Goal: Information Seeking & Learning: Learn about a topic

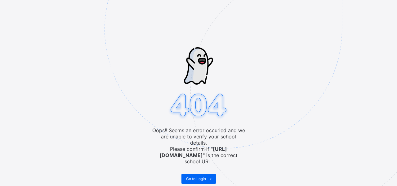
click at [205, 167] on img at bounding box center [267, 60] width 324 height 300
click at [203, 176] on span "Go to Login" at bounding box center [196, 178] width 20 height 5
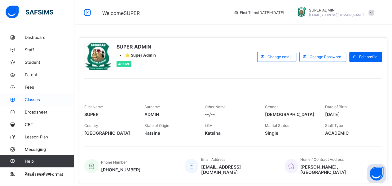
click at [38, 100] on span "Classes" at bounding box center [50, 99] width 50 height 5
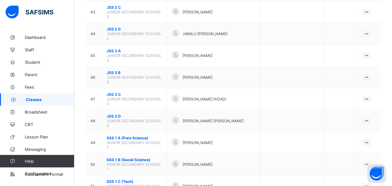
scroll to position [821, 0]
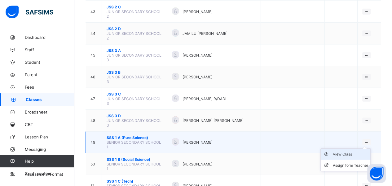
click at [346, 151] on div "View Class" at bounding box center [350, 154] width 35 height 6
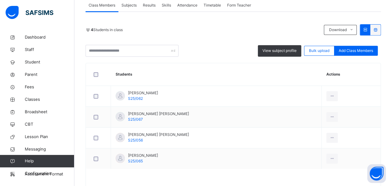
scroll to position [118, 0]
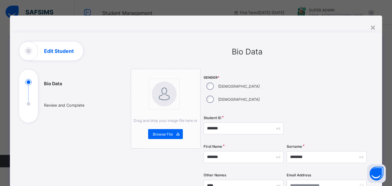
select select "**"
click at [212, 151] on input "*******" at bounding box center [244, 157] width 80 height 12
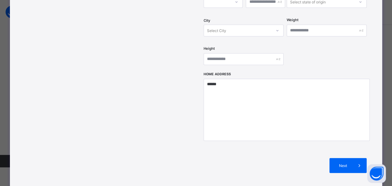
scroll to position [282, 0]
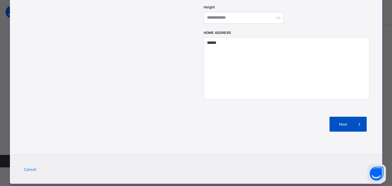
type input "*******"
click at [355, 116] on span at bounding box center [359, 123] width 15 height 15
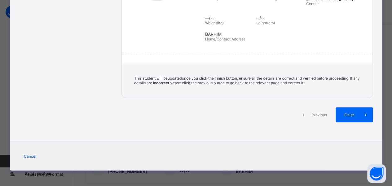
scroll to position [132, 0]
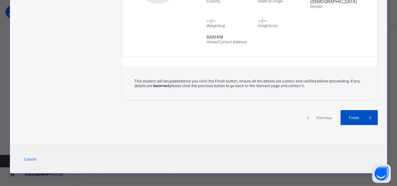
click at [356, 116] on span "Finish" at bounding box center [354, 117] width 18 height 5
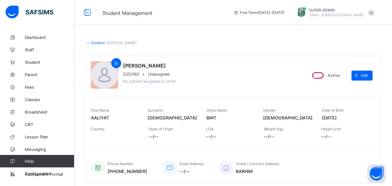
click at [98, 44] on link "Student" at bounding box center [98, 42] width 14 height 5
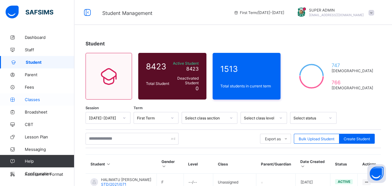
click at [32, 100] on span "Classes" at bounding box center [50, 99] width 50 height 5
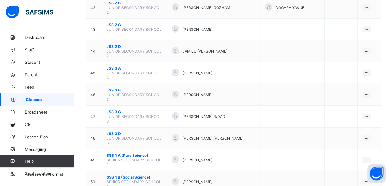
scroll to position [803, 0]
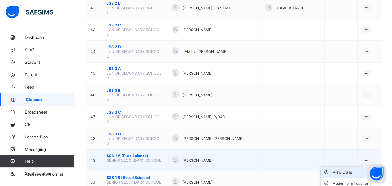
click at [358, 169] on div "View Class" at bounding box center [350, 172] width 35 height 6
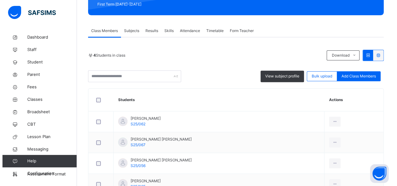
scroll to position [95, 0]
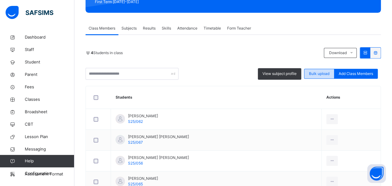
click at [317, 75] on span "Bulk upload" at bounding box center [319, 74] width 20 height 6
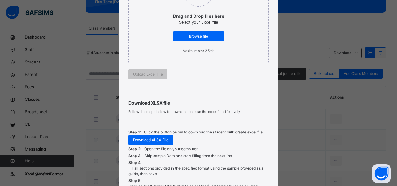
scroll to position [118, 0]
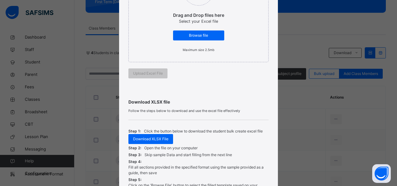
click at [181, 40] on label "Drag and Drop files here Select your Excel file Browse file Maximum size 2.5mb" at bounding box center [199, 13] width 64 height 84
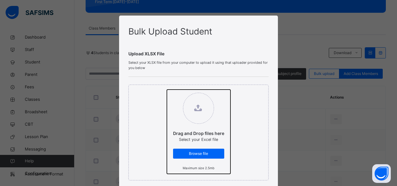
type input "**********"
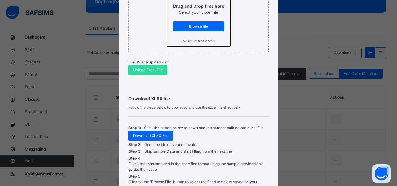
scroll to position [127, 0]
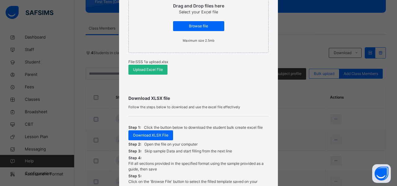
click at [143, 70] on span "Upload Excel File" at bounding box center [148, 70] width 30 height 6
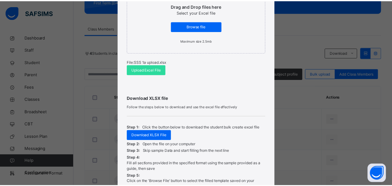
scroll to position [193, 0]
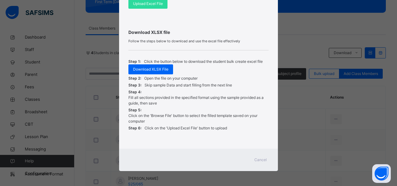
click at [259, 159] on span "Cancel" at bounding box center [260, 160] width 12 height 6
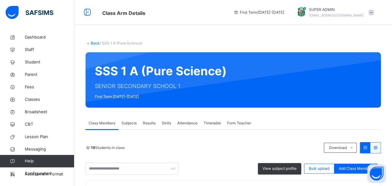
click at [96, 44] on link "Back" at bounding box center [95, 43] width 9 height 5
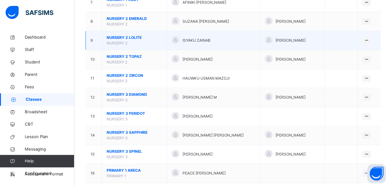
scroll to position [200, 0]
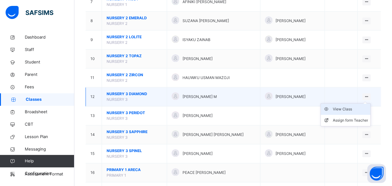
click at [353, 106] on div "View Class" at bounding box center [350, 109] width 35 height 6
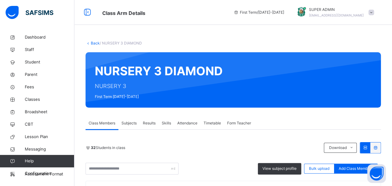
click at [278, 13] on span "First Term / 2025-2026" at bounding box center [259, 13] width 51 height 6
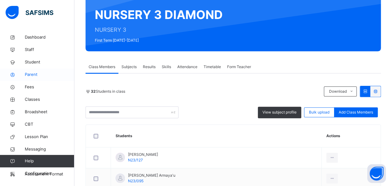
scroll to position [56, 0]
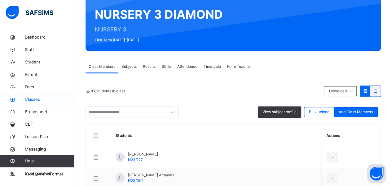
click at [29, 101] on span "Classes" at bounding box center [50, 99] width 50 height 6
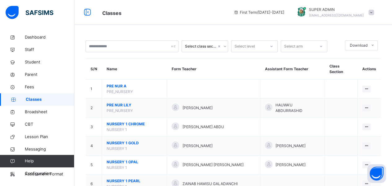
click at [239, 12] on icon at bounding box center [236, 12] width 5 height 5
click at [256, 12] on span "First Term / 2025-2026" at bounding box center [259, 13] width 51 height 6
click at [374, 11] on span at bounding box center [372, 13] width 6 height 6
click at [191, 9] on span "Classes" at bounding box center [163, 12] width 122 height 10
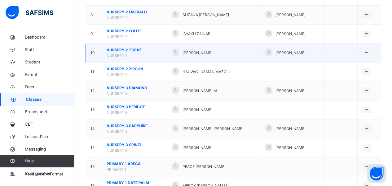
scroll to position [207, 0]
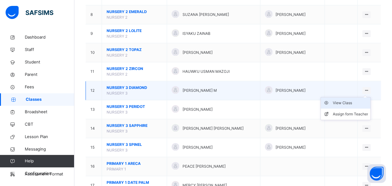
click at [353, 100] on div "View Class" at bounding box center [350, 103] width 35 height 6
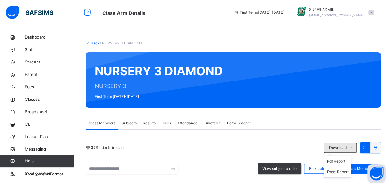
scroll to position [73, 0]
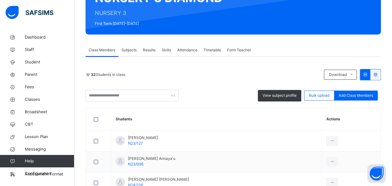
click at [368, 74] on icon at bounding box center [365, 74] width 5 height 5
click at [378, 74] on icon at bounding box center [375, 74] width 5 height 5
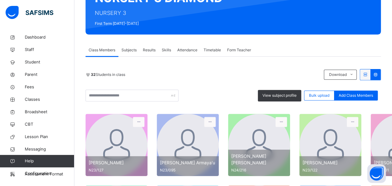
click at [378, 74] on icon at bounding box center [375, 74] width 5 height 5
click at [368, 73] on icon at bounding box center [365, 74] width 5 height 5
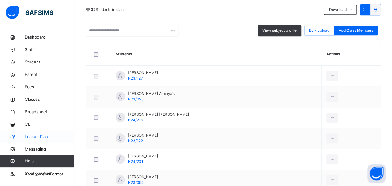
scroll to position [141, 0]
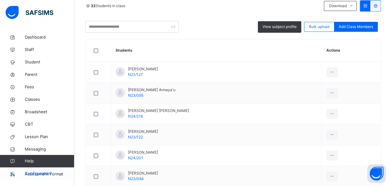
click at [11, 171] on icon at bounding box center [12, 173] width 25 height 5
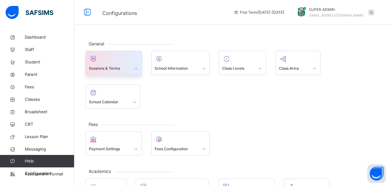
click at [120, 63] on span at bounding box center [114, 64] width 50 height 2
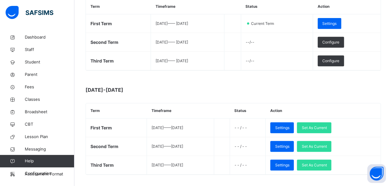
scroll to position [116, 0]
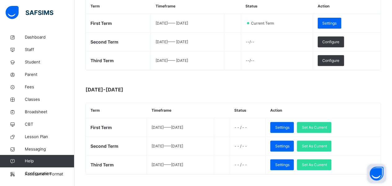
click at [373, 172] on button "Open asap" at bounding box center [377, 173] width 19 height 19
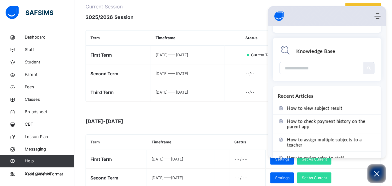
scroll to position [110, 0]
click at [296, 67] on input "Module search widget" at bounding box center [322, 68] width 74 height 12
type input "*"
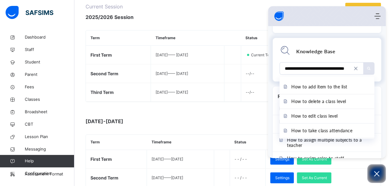
scroll to position [0, 9]
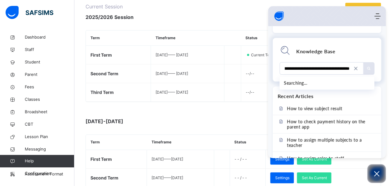
type input "**********"
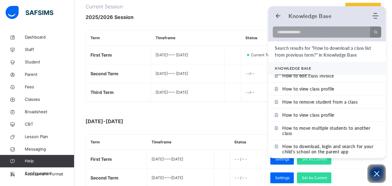
scroll to position [124, 0]
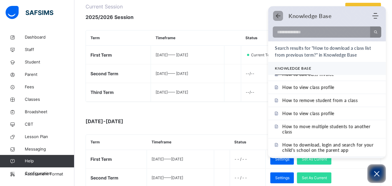
click at [279, 16] on use "Back" at bounding box center [278, 16] width 5 height 5
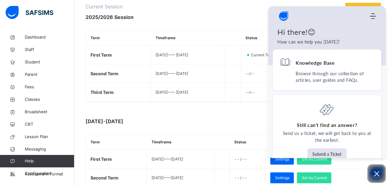
click at [240, 15] on div at bounding box center [240, 12] width 206 height 18
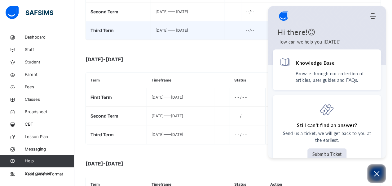
scroll to position [146, 0]
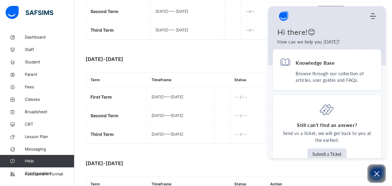
click at [337, 11] on div at bounding box center [324, 16] width 92 height 12
click at [373, 174] on icon "Open asap" at bounding box center [377, 173] width 8 height 8
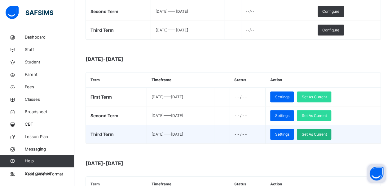
click at [325, 134] on span "Set As Current" at bounding box center [314, 134] width 25 height 6
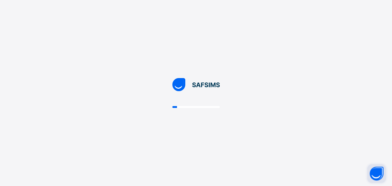
scroll to position [0, 0]
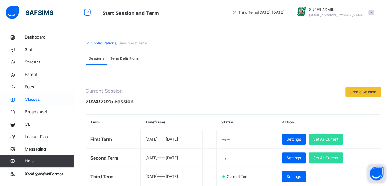
click at [35, 100] on span "Classes" at bounding box center [50, 99] width 50 height 6
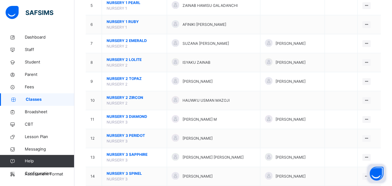
scroll to position [159, 0]
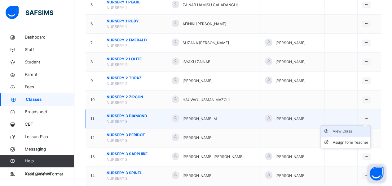
click at [350, 128] on div "View Class" at bounding box center [350, 131] width 35 height 6
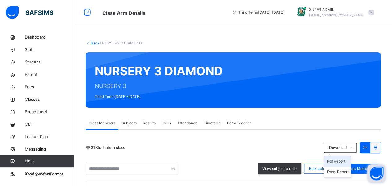
click at [343, 164] on li "Pdf Report" at bounding box center [337, 161] width 27 height 11
click at [96, 43] on link "Back" at bounding box center [95, 43] width 9 height 5
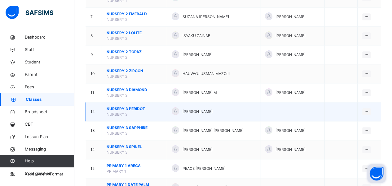
scroll to position [186, 0]
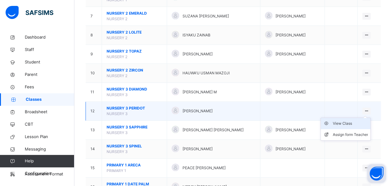
click at [358, 120] on div "View Class" at bounding box center [350, 123] width 35 height 6
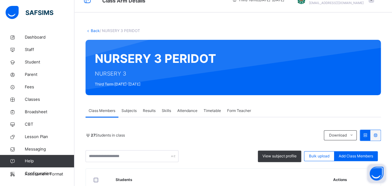
scroll to position [30, 0]
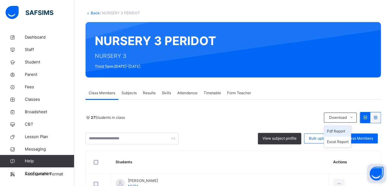
click at [342, 132] on li "Pdf Report" at bounding box center [337, 131] width 27 height 11
click at [94, 11] on link "Back" at bounding box center [95, 13] width 9 height 5
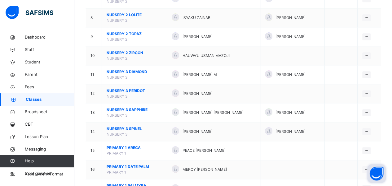
scroll to position [204, 0]
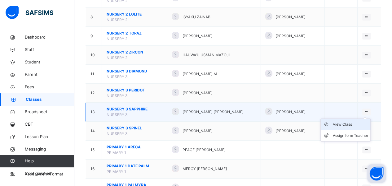
click at [353, 121] on div "View Class" at bounding box center [350, 124] width 35 height 6
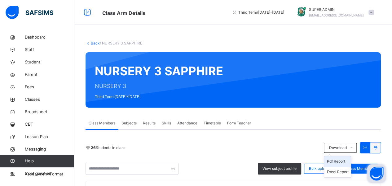
click at [349, 162] on li "Pdf Report" at bounding box center [337, 161] width 27 height 11
click at [95, 42] on link "Back" at bounding box center [95, 43] width 9 height 5
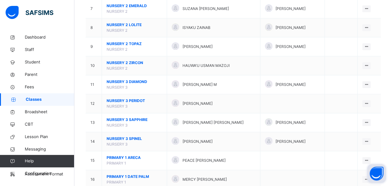
scroll to position [194, 0]
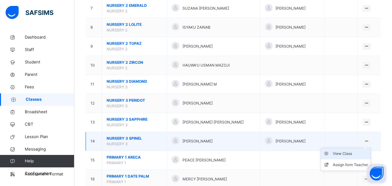
click at [354, 150] on div "View Class" at bounding box center [350, 153] width 35 height 6
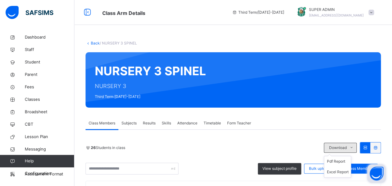
click at [354, 147] on icon at bounding box center [352, 147] width 5 height 5
click at [345, 162] on li "Pdf Report" at bounding box center [337, 161] width 27 height 11
